Goal: Find specific page/section

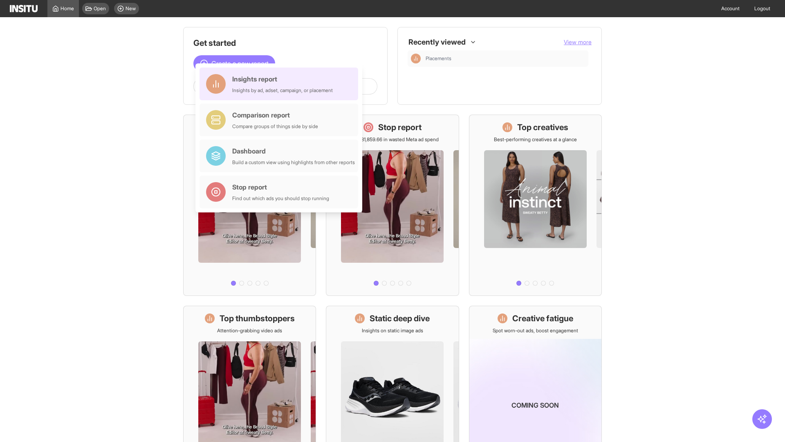
click at [281, 84] on div "Insights report Insights by ad, adset, campaign, or placement" at bounding box center [282, 84] width 101 height 20
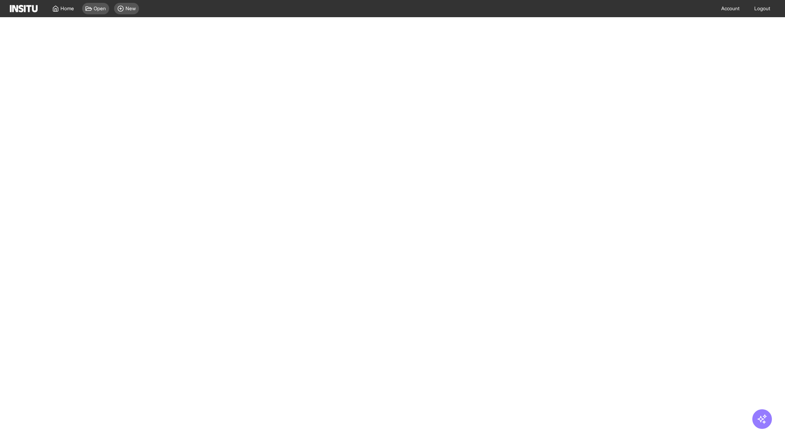
select select "**"
